Goal: Task Accomplishment & Management: Use online tool/utility

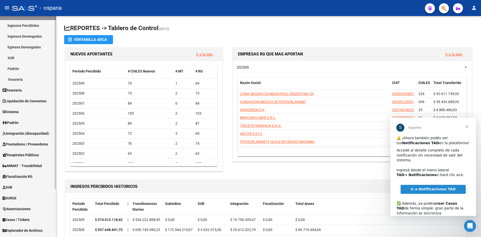
scroll to position [50, 0]
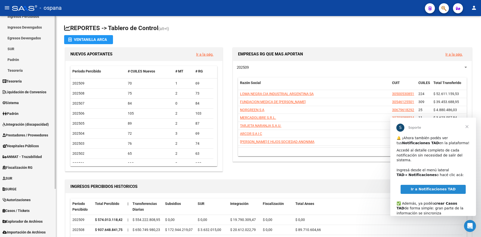
click at [29, 136] on span "Prestadores / Proveedores" at bounding box center [26, 135] width 46 height 6
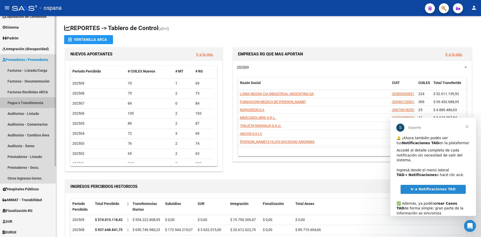
click at [32, 102] on link "Pagos x Transferencia" at bounding box center [28, 102] width 56 height 11
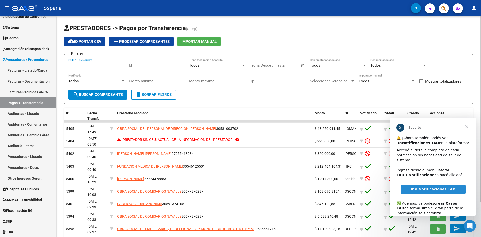
click at [106, 65] on input "CUIT/CBU/Nombre" at bounding box center [96, 65] width 57 height 5
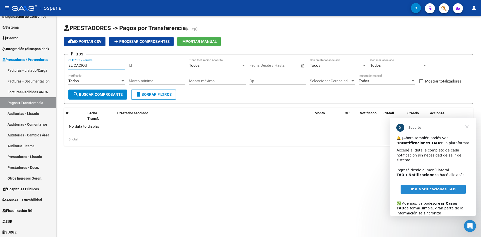
type input "EL CACIQUE"
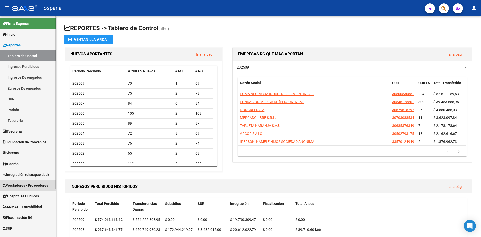
click at [30, 184] on span "Prestadores / Proveedores" at bounding box center [26, 186] width 46 height 6
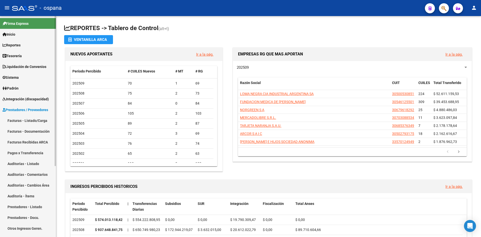
click at [37, 155] on link "Pagos x Transferencia" at bounding box center [28, 152] width 56 height 11
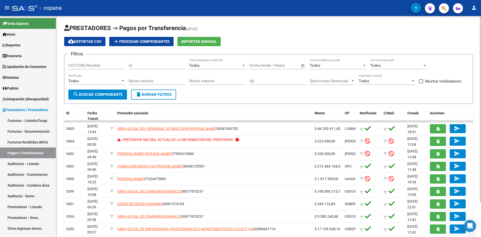
click at [95, 68] on input "CUIT/CBU/Nombre" at bounding box center [96, 65] width 57 height 5
type input "OSDE"
